Goal: Check status: Check status

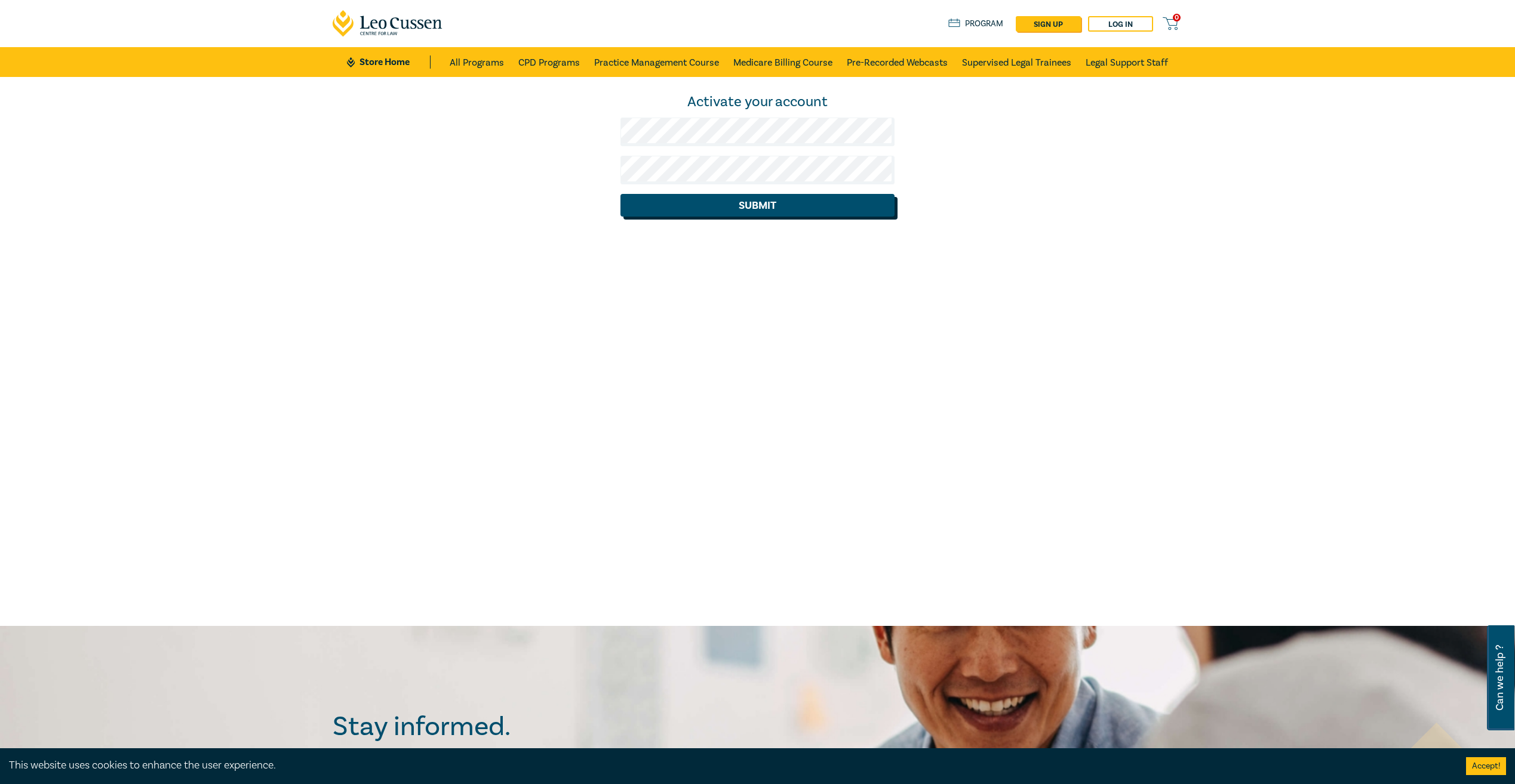
click at [731, 202] on button "Submit" at bounding box center [757, 205] width 274 height 23
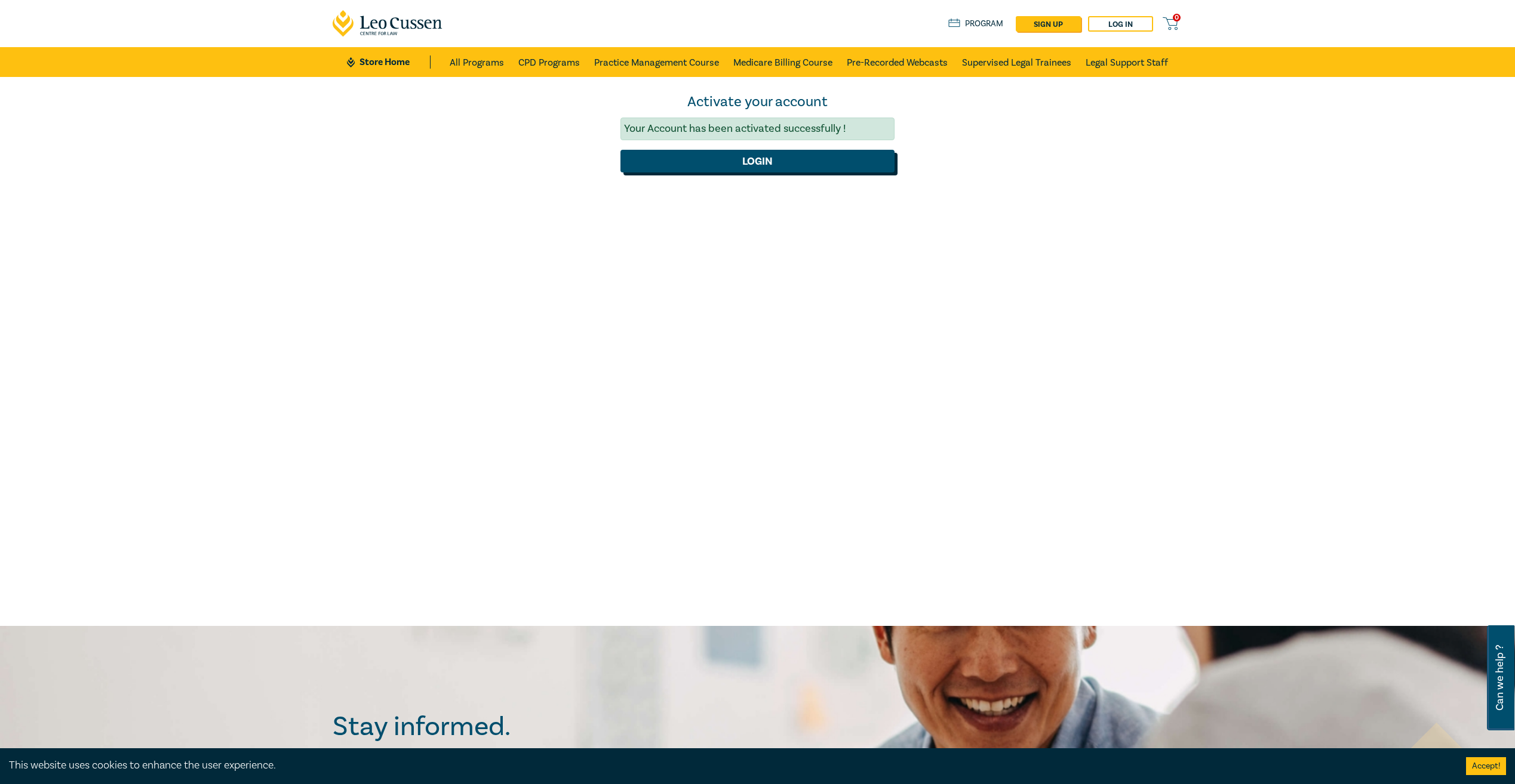
click at [751, 168] on button "Login" at bounding box center [757, 161] width 274 height 23
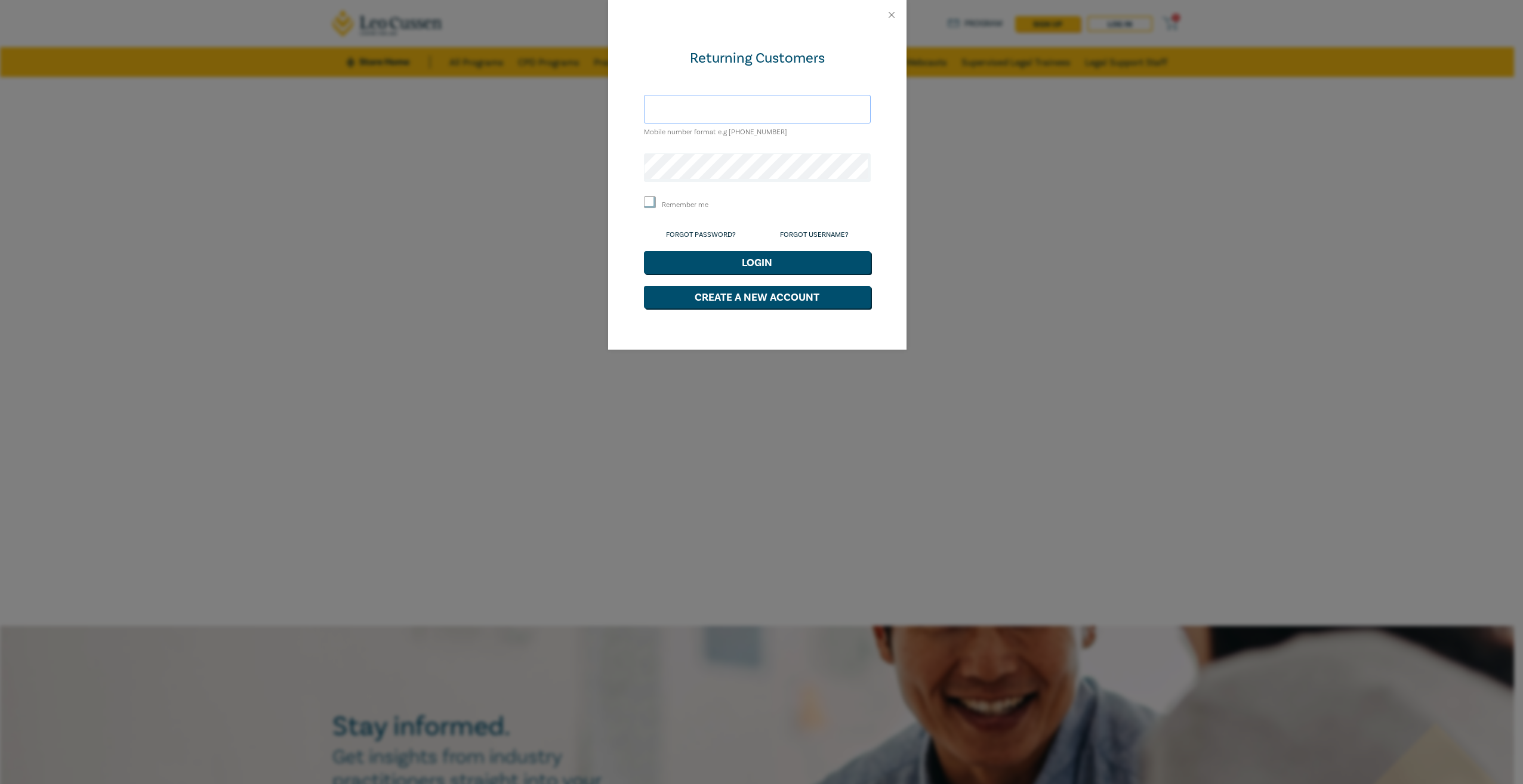
click at [709, 110] on input "text" at bounding box center [757, 109] width 227 height 29
type input "[EMAIL_ADDRESS][DOMAIN_NAME]"
click at [650, 198] on input "Remember me" at bounding box center [649, 202] width 12 height 12
checkbox input "true"
click at [737, 264] on button "Login" at bounding box center [757, 263] width 227 height 23
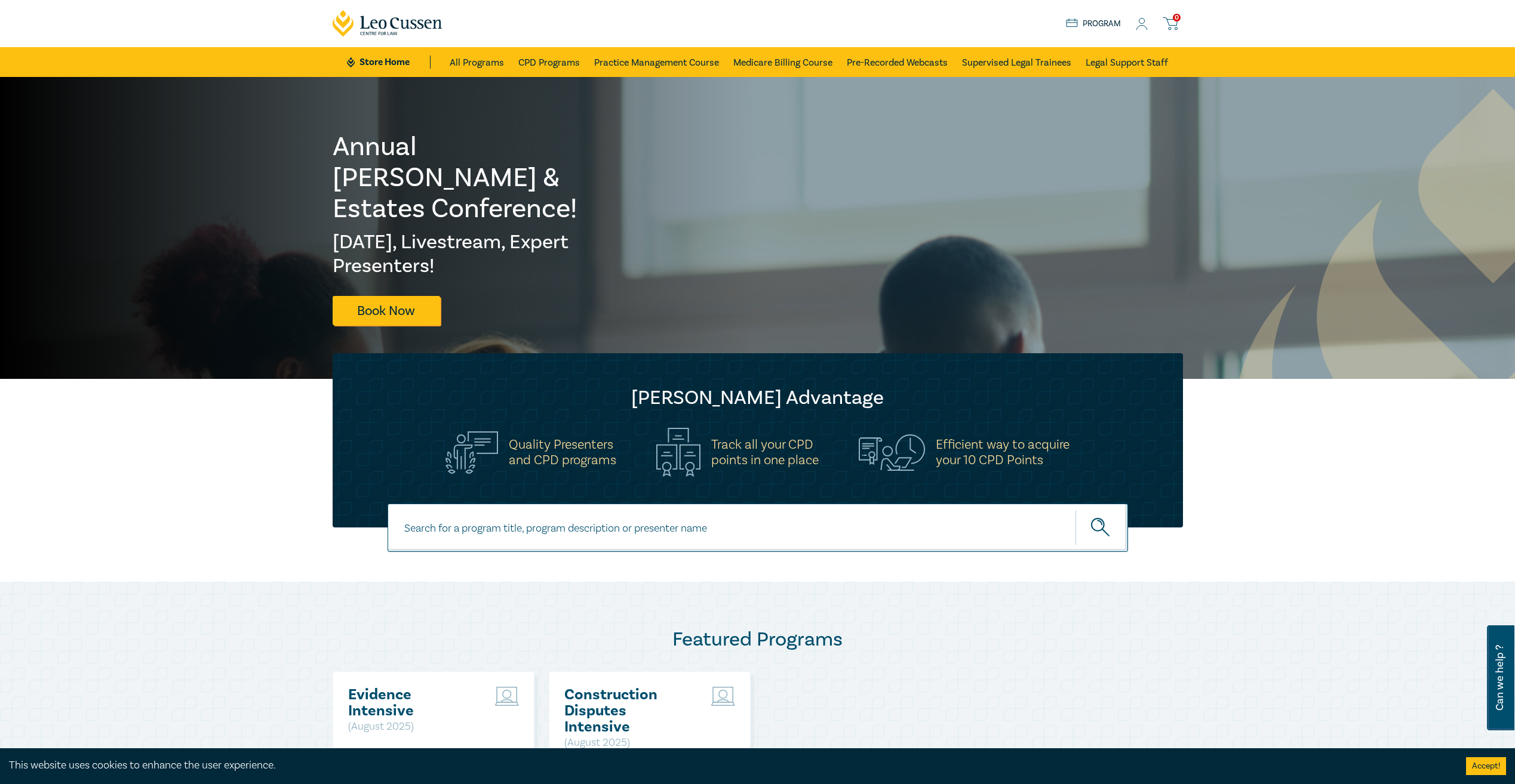
click at [1144, 23] on circle at bounding box center [1142, 21] width 6 height 6
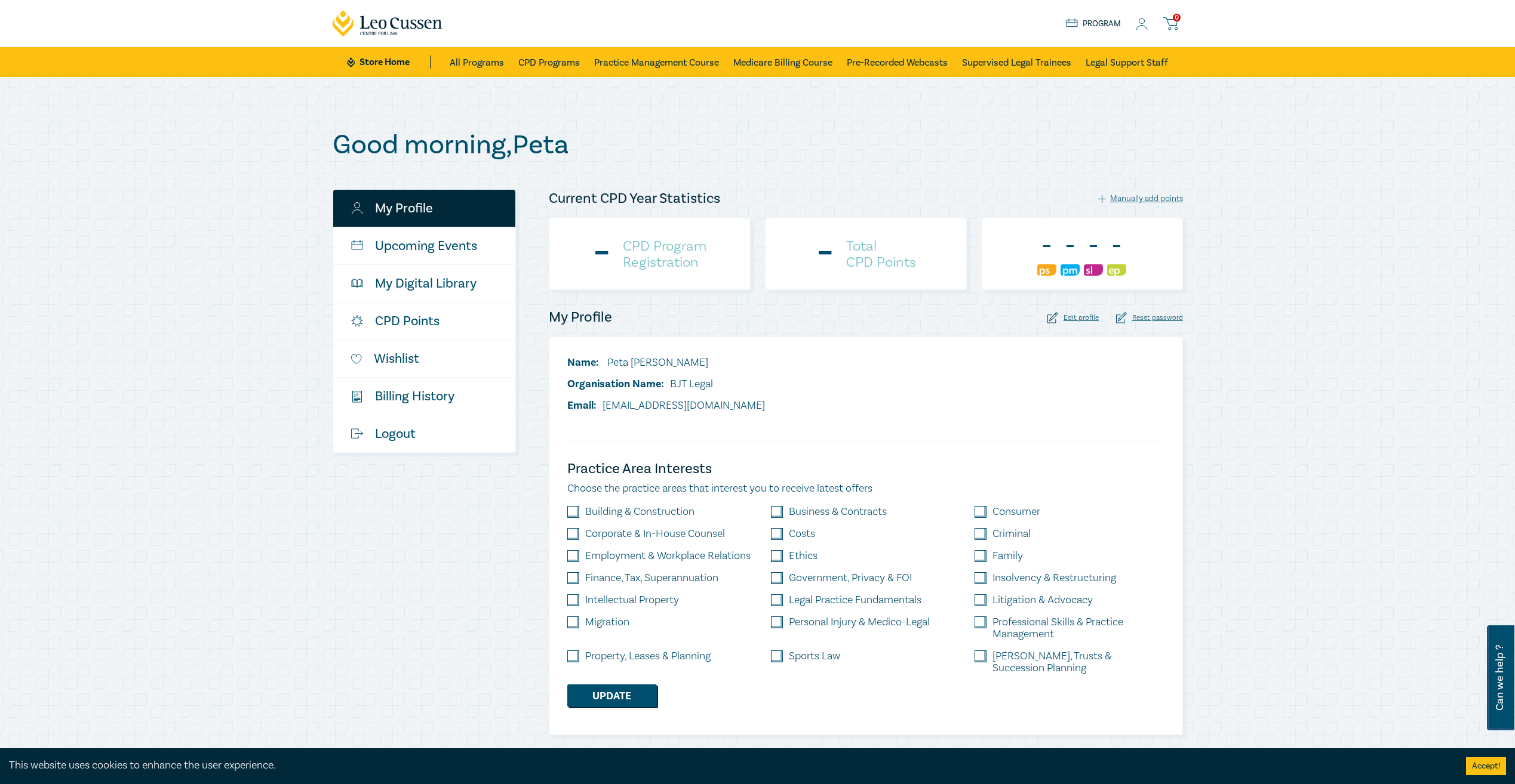
click at [648, 263] on h4 "CPD Program Registration" at bounding box center [664, 254] width 83 height 32
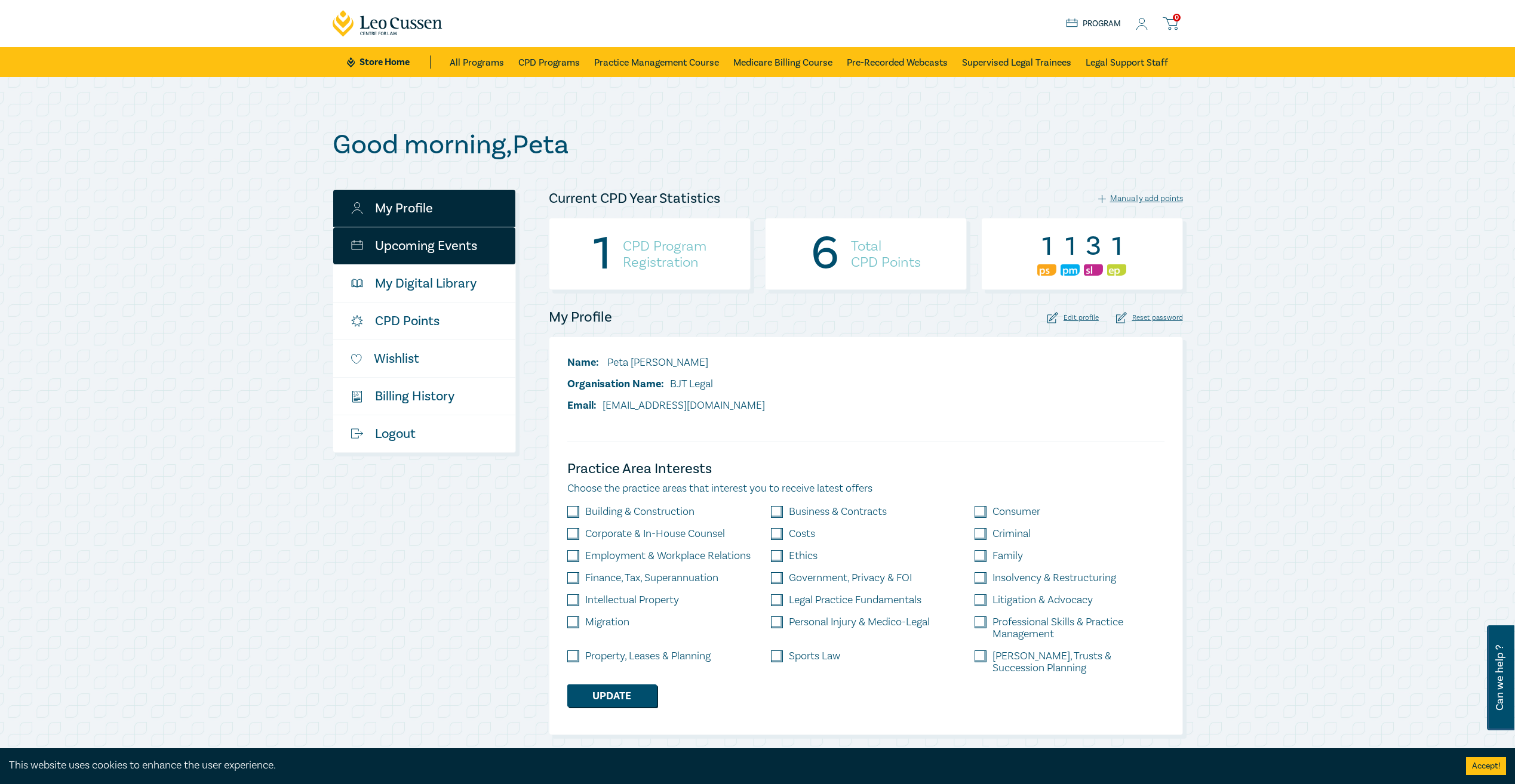
click at [423, 243] on link "Upcoming Events" at bounding box center [424, 246] width 182 height 37
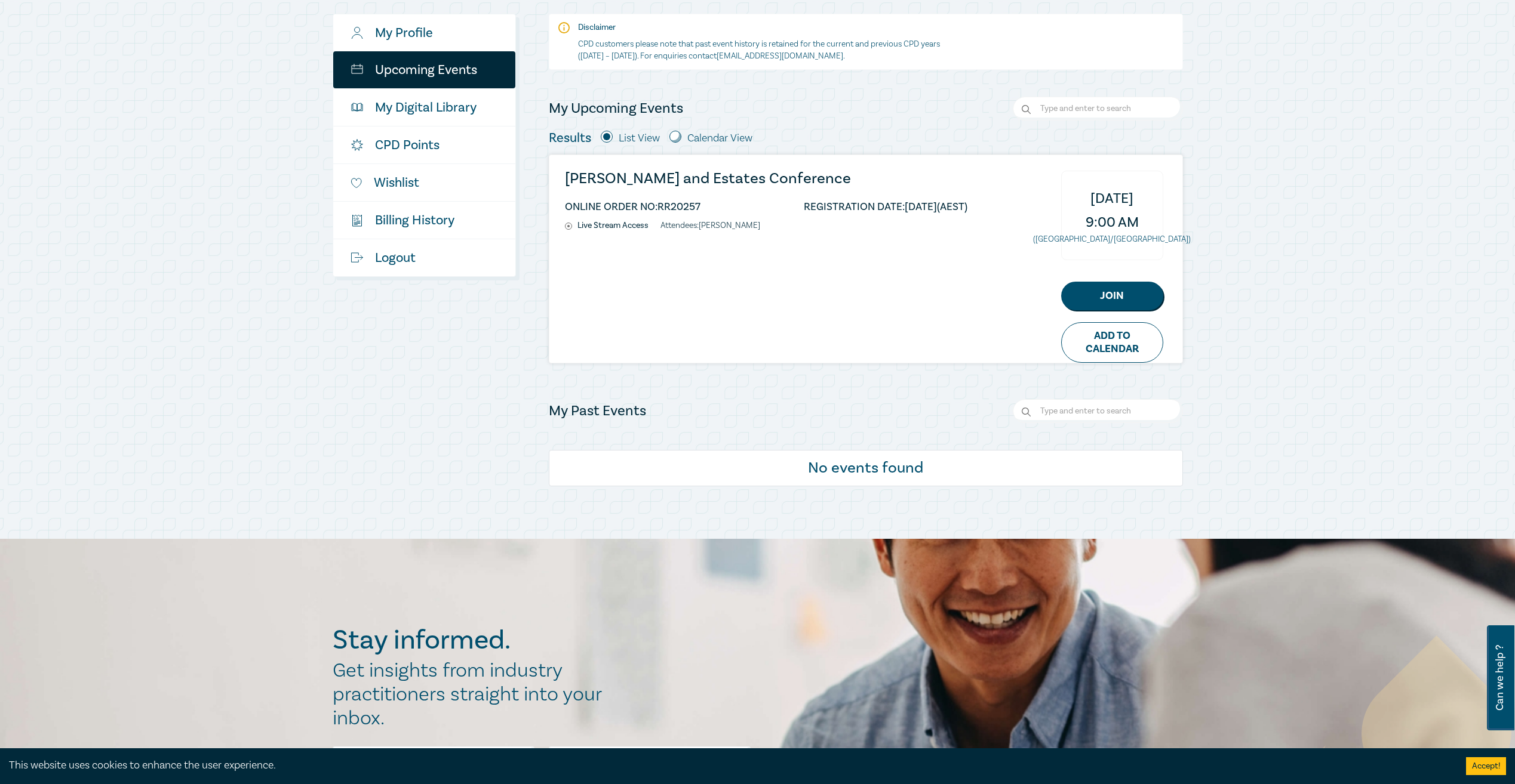
scroll to position [179, 0]
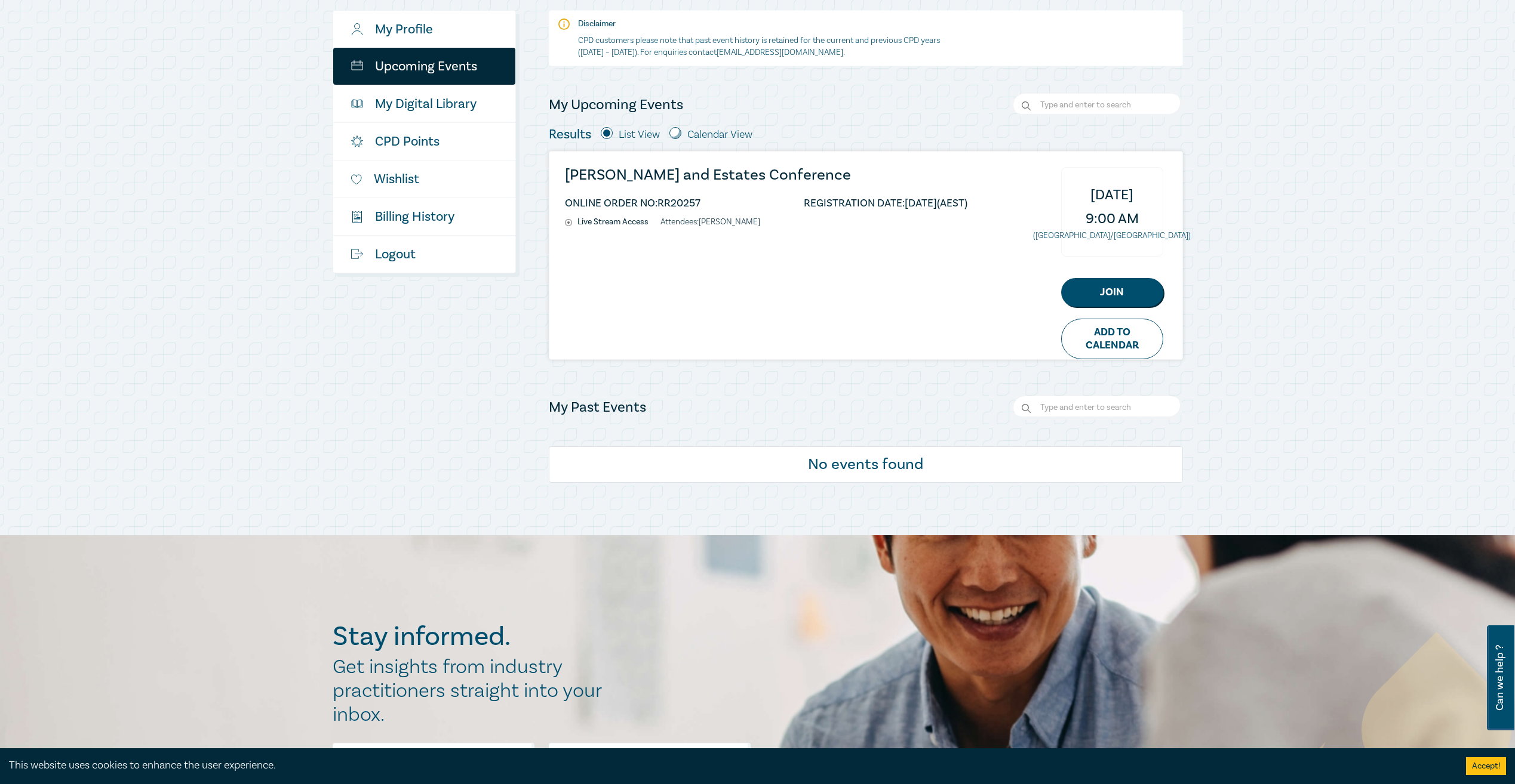
click at [620, 282] on div "[PERSON_NAME] and Estates Conference ONLINE ORDER NO: RR20257 REGISTRATION DATE…" at bounding box center [865, 255] width 633 height 207
click at [652, 224] on li "Live Stream Access" at bounding box center [613, 222] width 95 height 10
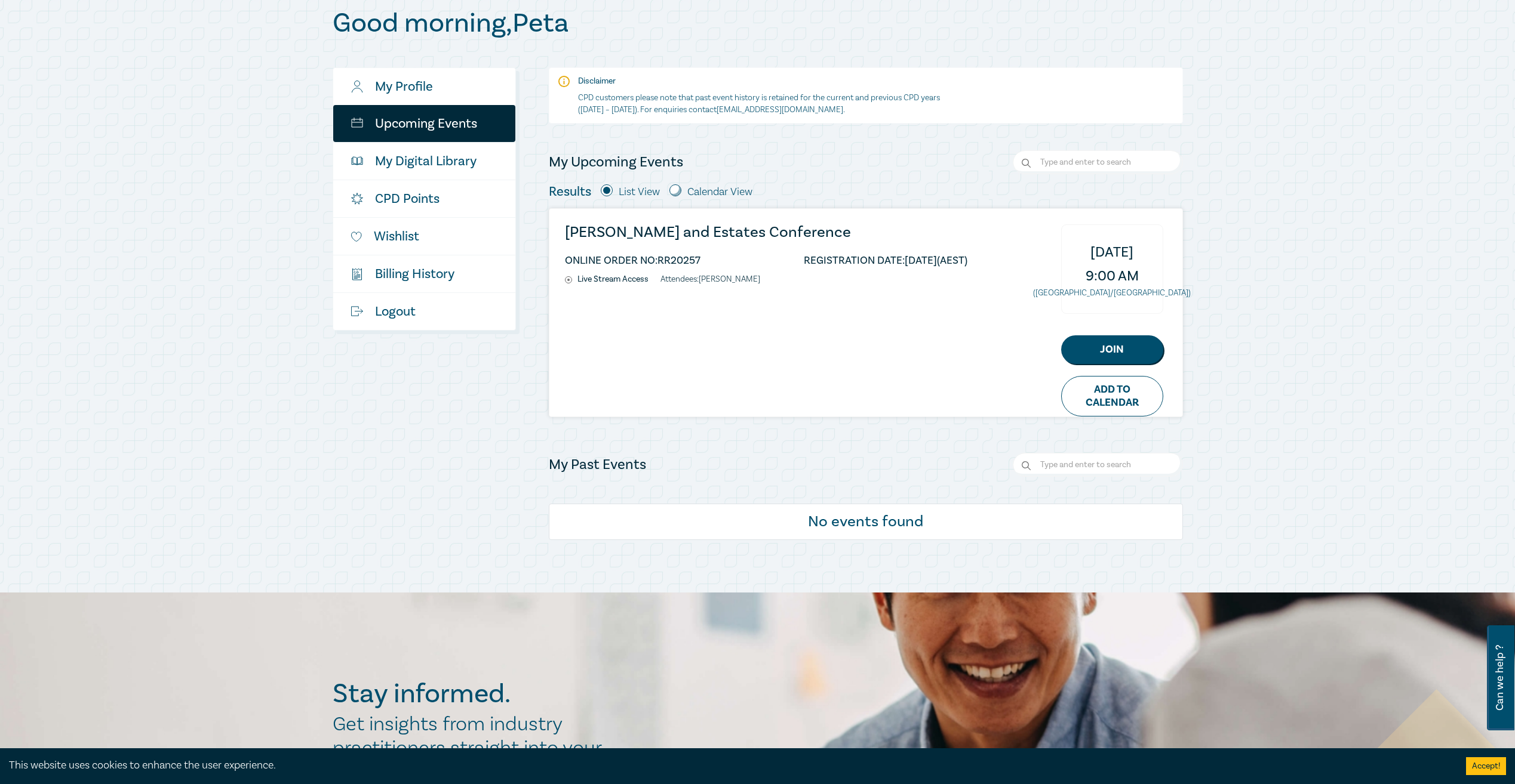
scroll to position [119, 0]
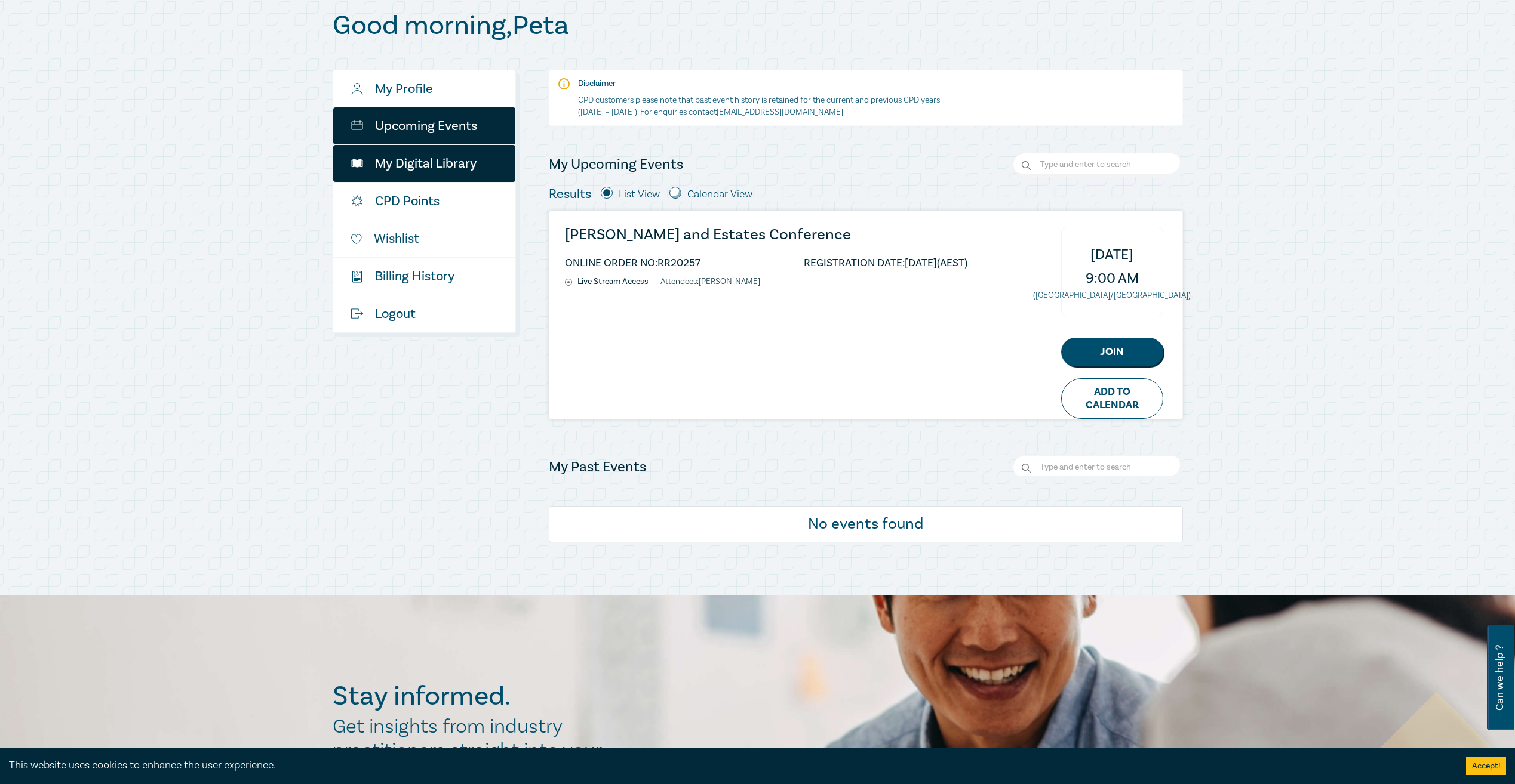
click at [435, 167] on link "My Digital Library" at bounding box center [424, 163] width 182 height 37
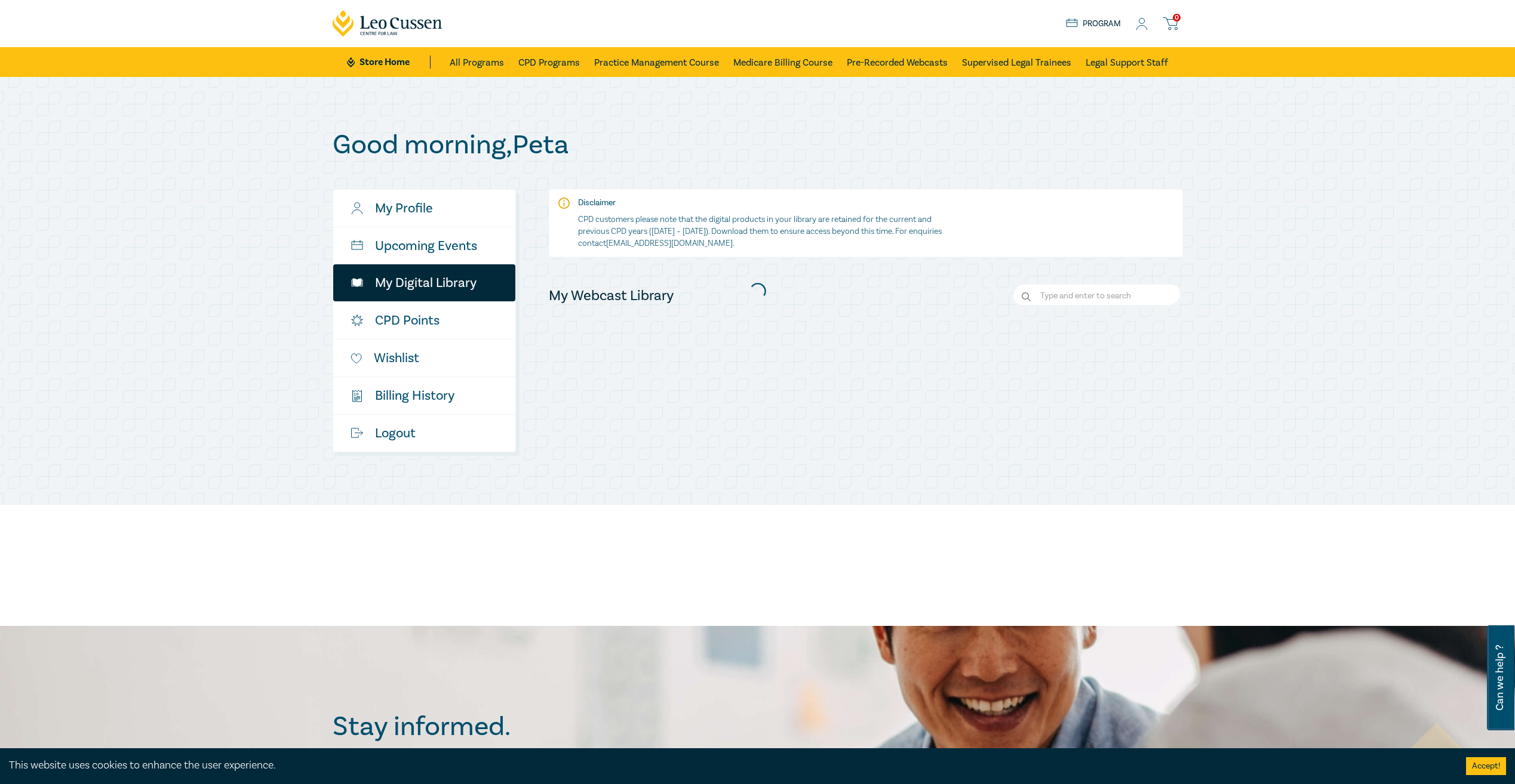
click at [431, 240] on div at bounding box center [758, 291] width 862 height 335
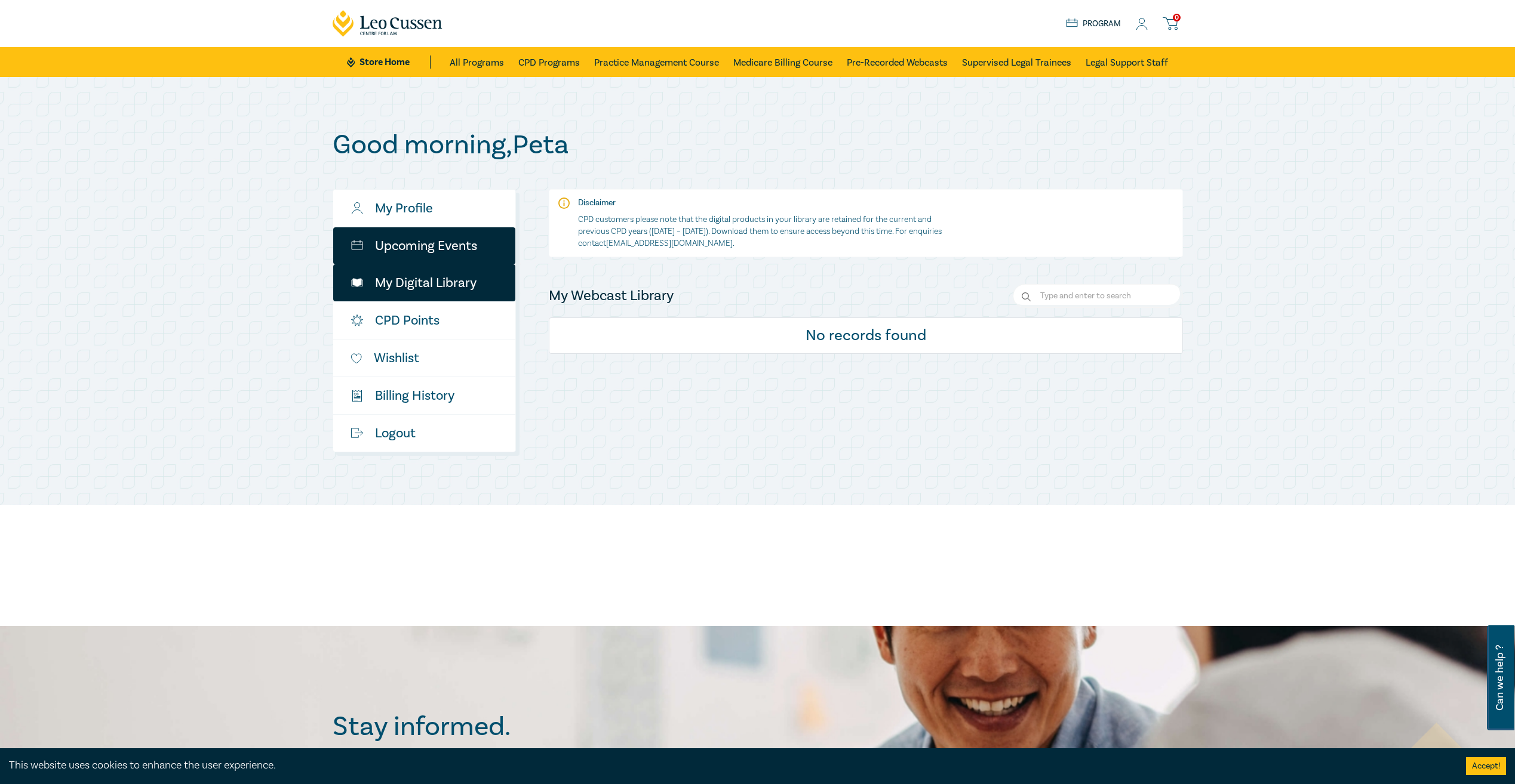
click at [431, 241] on link "Upcoming Events" at bounding box center [424, 246] width 182 height 37
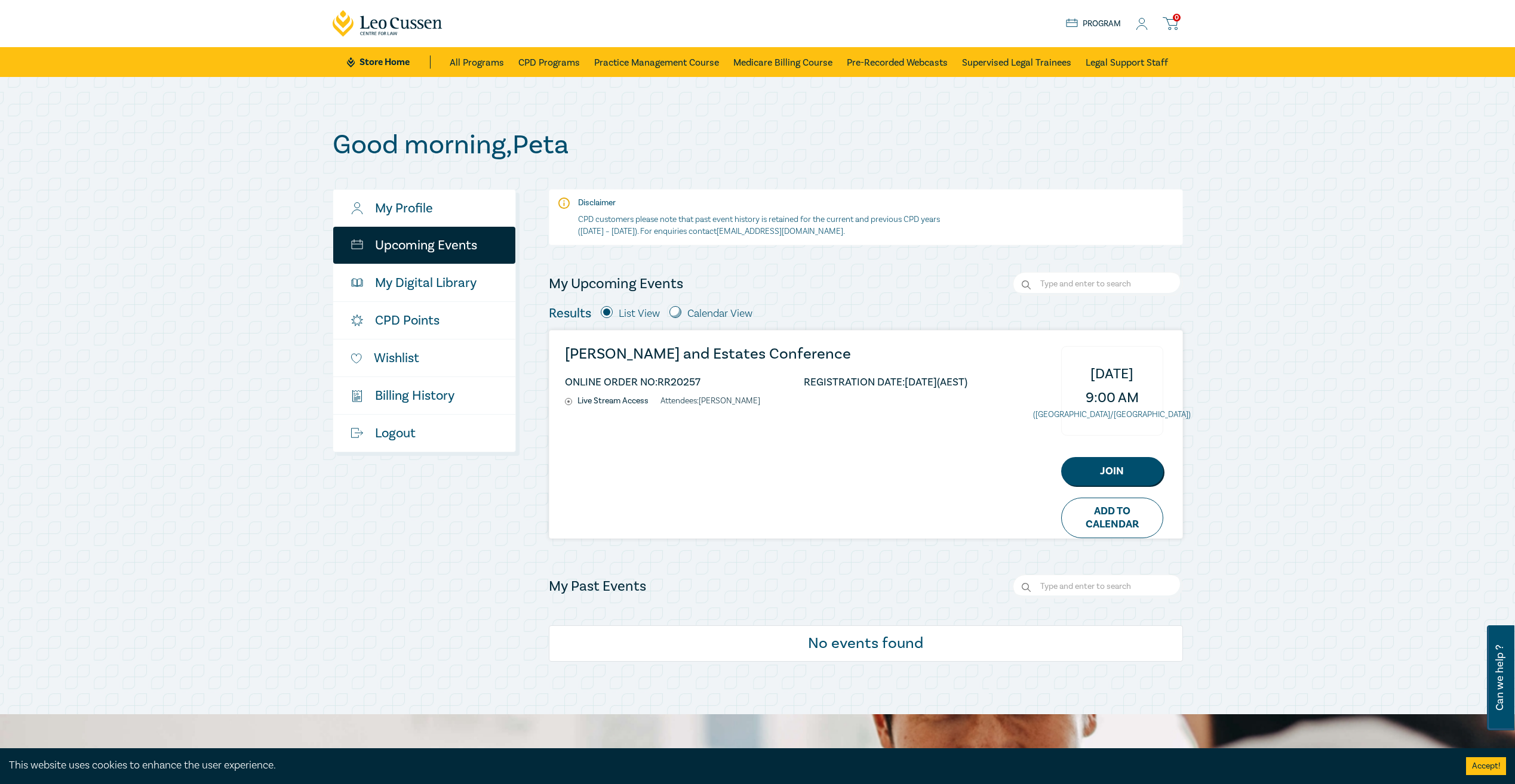
click at [710, 395] on ul "ONLINE ORDER NO: RR20257 REGISTRATION DATE: [DATE] (AEST)" at bounding box center [766, 385] width 403 height 22
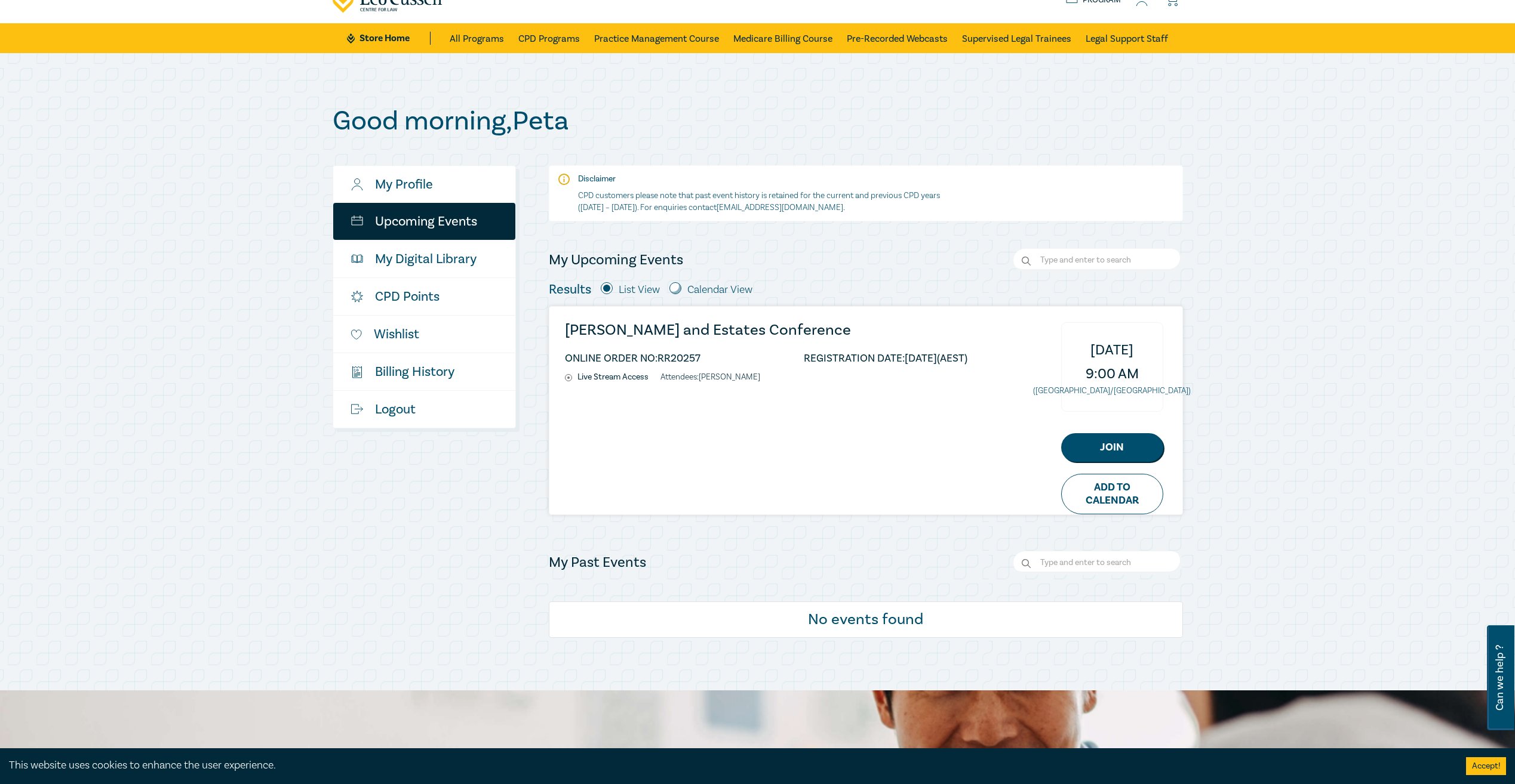
scroll to position [60, 0]
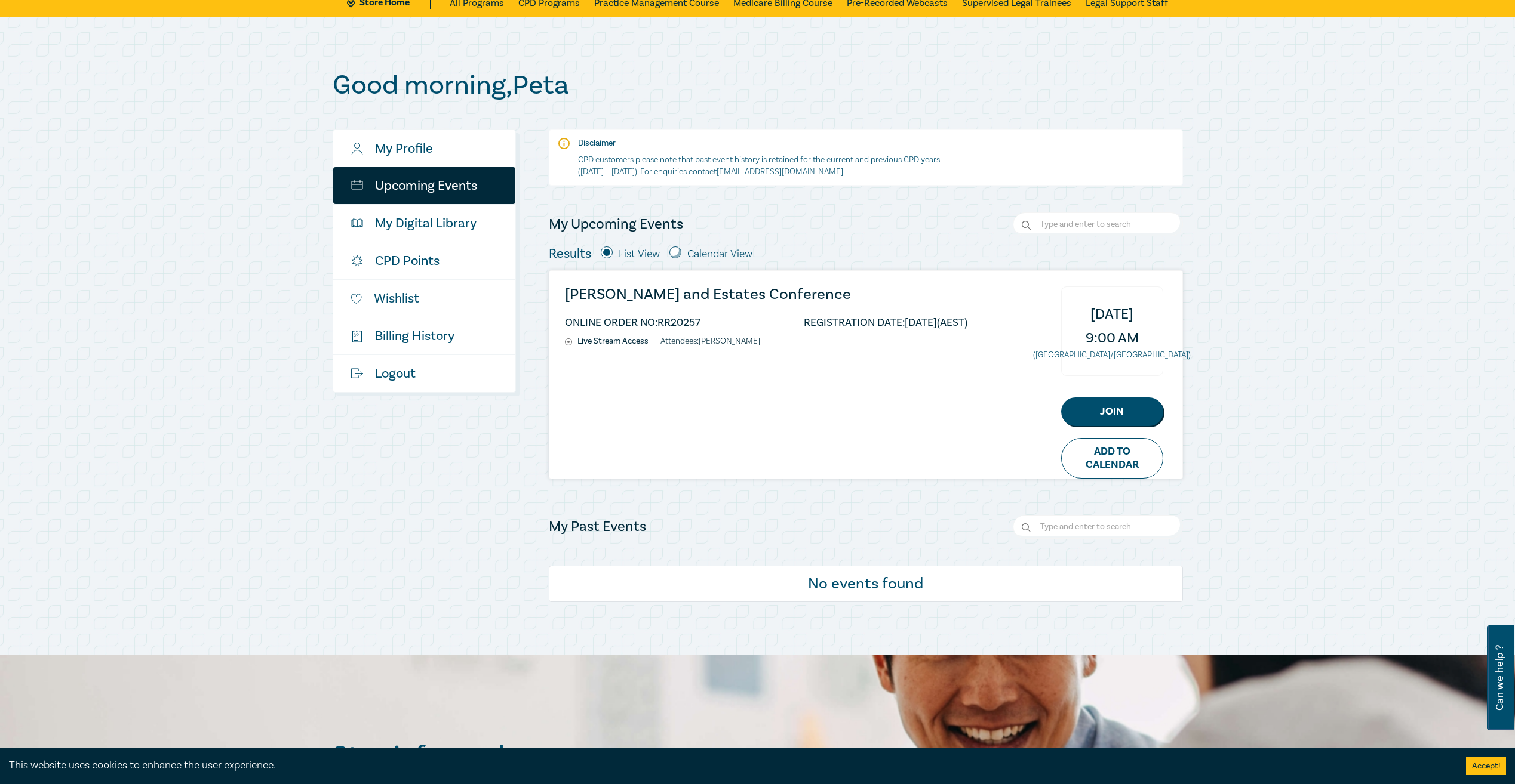
click at [640, 352] on div "[PERSON_NAME] and Estates Conference ONLINE ORDER NO: RR20257 REGISTRATION DATE…" at bounding box center [865, 374] width 633 height 207
click at [643, 320] on li "ONLINE ORDER NO: RR20257" at bounding box center [633, 323] width 135 height 10
drag, startPoint x: 643, startPoint y: 320, endPoint x: 786, endPoint y: 318, distance: 143.0
click at [777, 318] on ul "ONLINE ORDER NO: RR20257 REGISTRATION DATE: [DATE] (AEST)" at bounding box center [766, 325] width 403 height 22
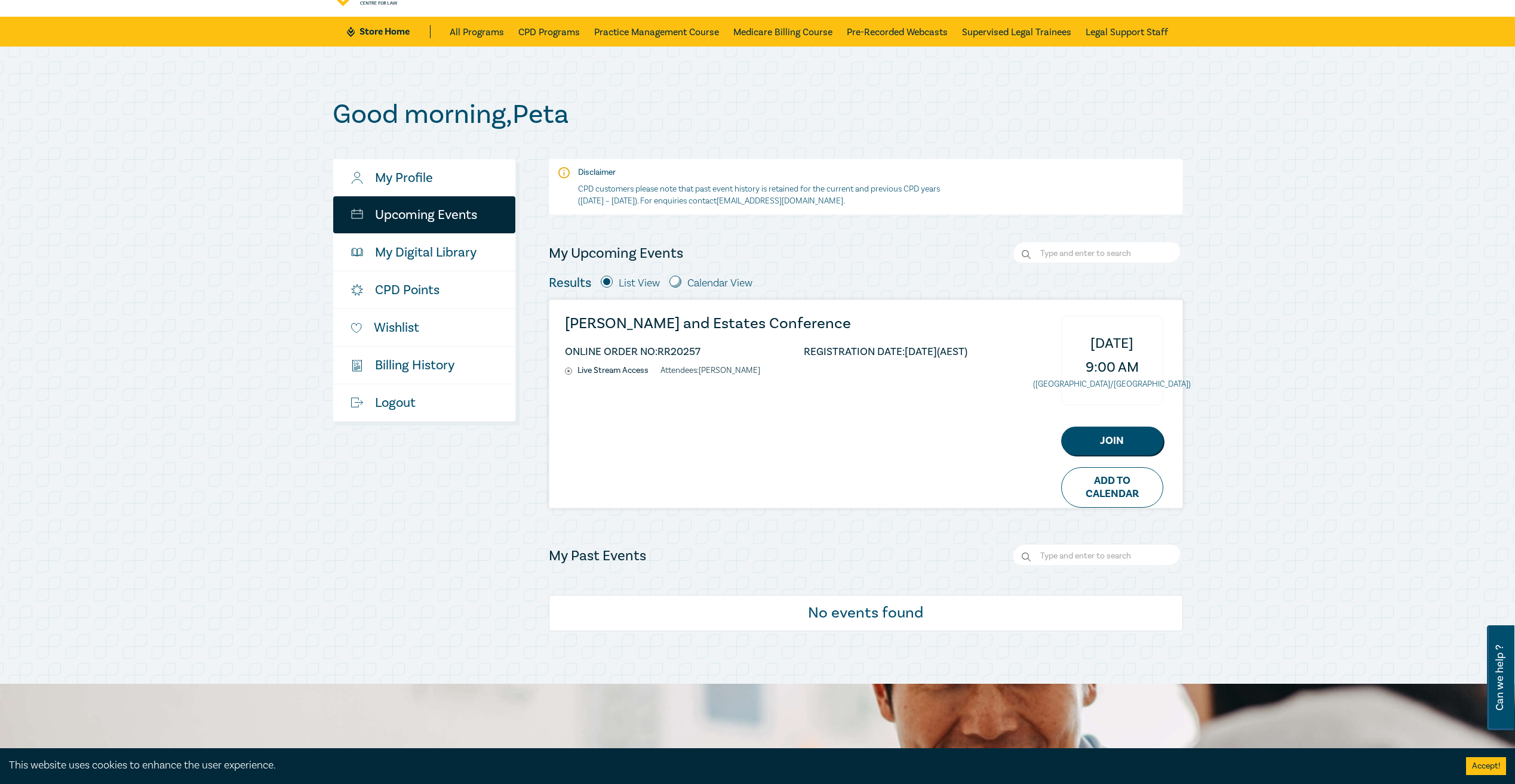
scroll to position [0, 0]
